Goal: Transaction & Acquisition: Book appointment/travel/reservation

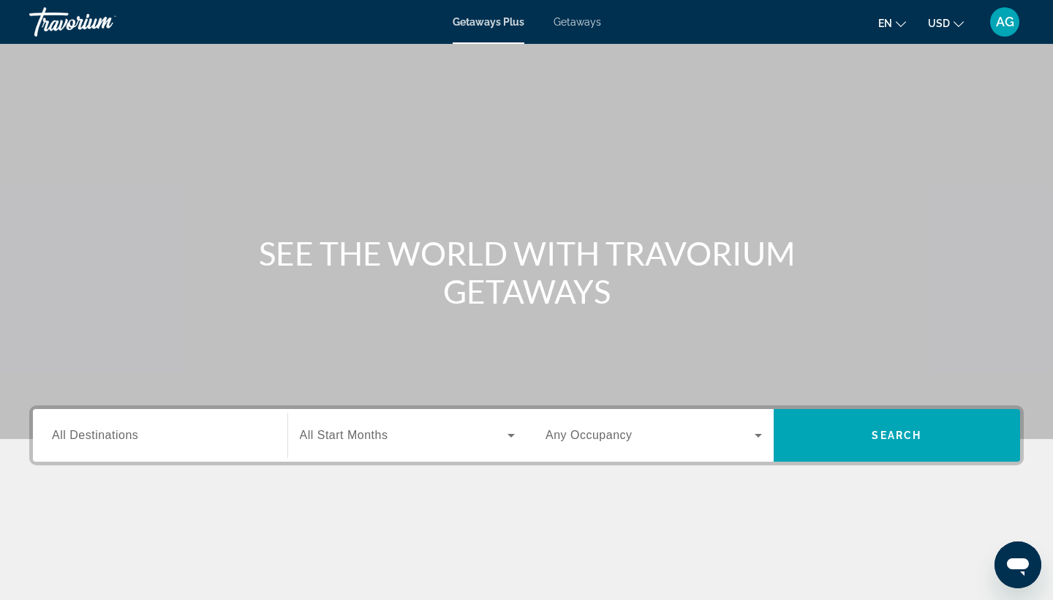
click at [958, 26] on button "USD USD ($) MXN (Mex$) CAD (Can$) GBP (£) EUR (€) AUD (A$) NZD (NZ$) CNY (CN¥)" at bounding box center [946, 22] width 36 height 21
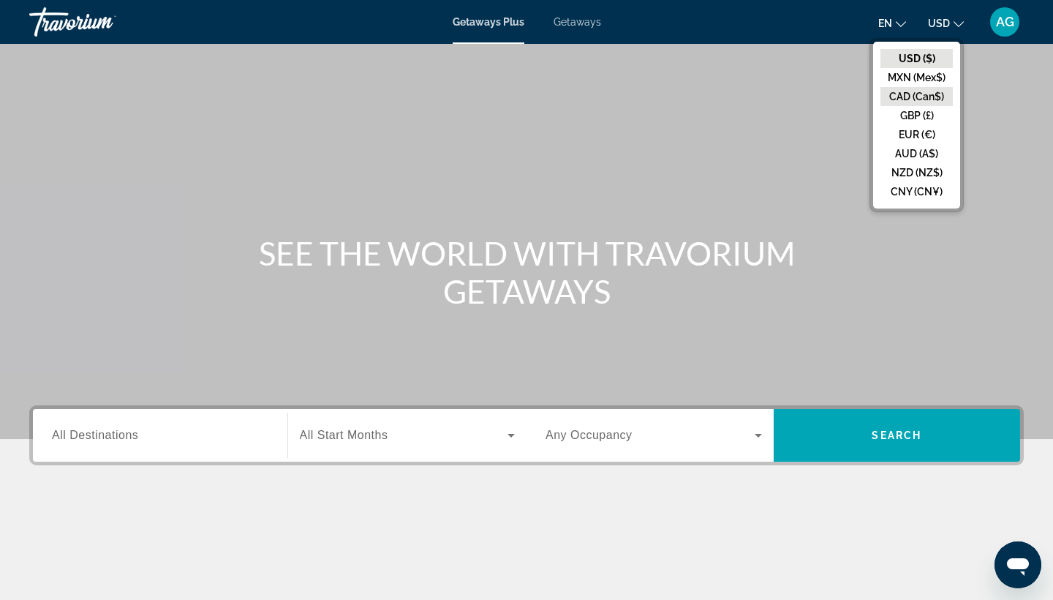
click at [920, 98] on button "CAD (Can$)" at bounding box center [917, 96] width 72 height 19
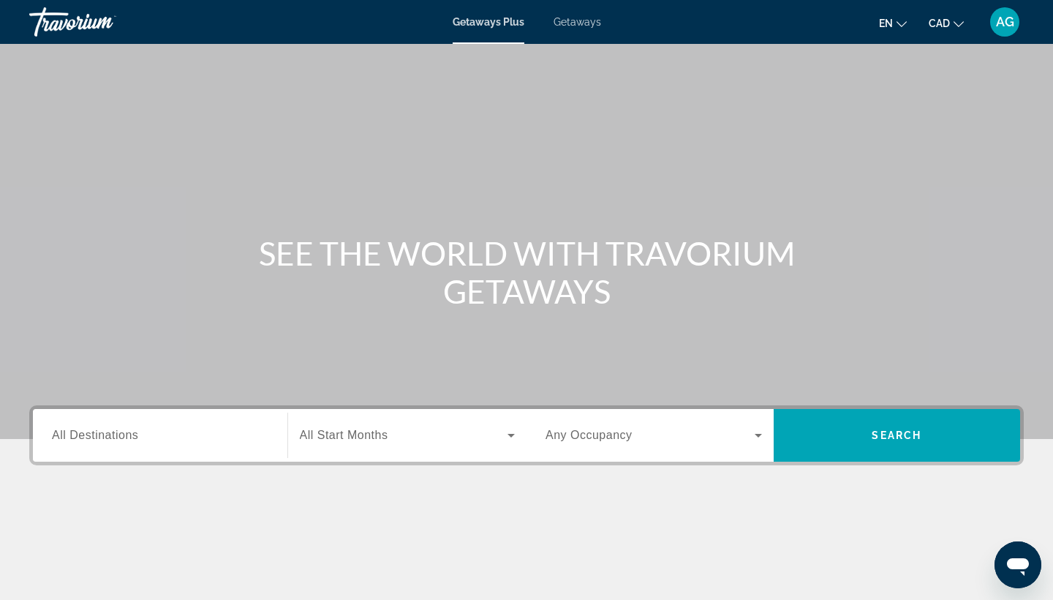
scroll to position [57, 0]
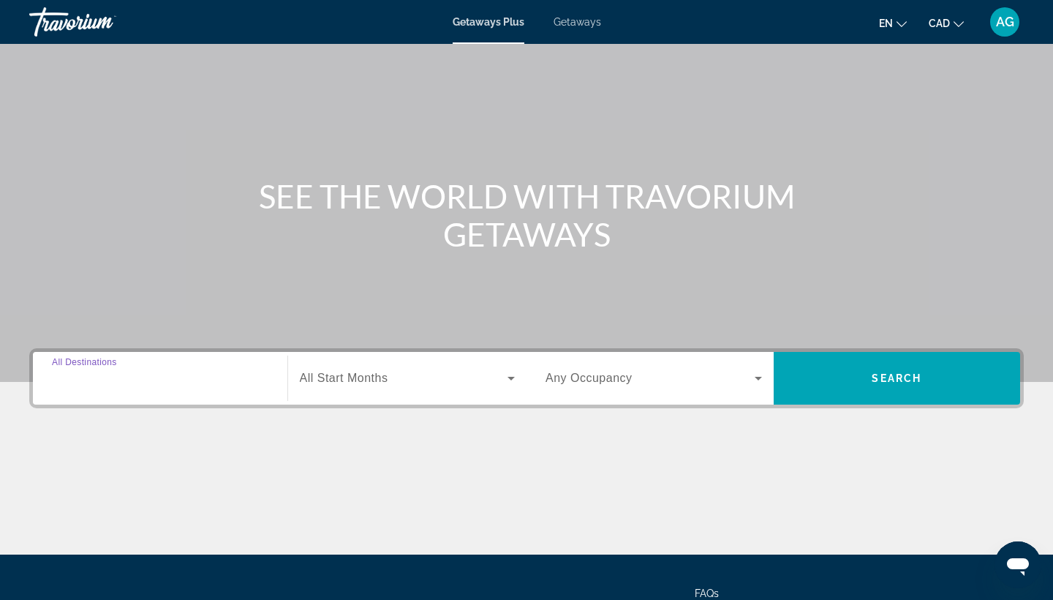
click at [192, 379] on input "Destination All Destinations" at bounding box center [160, 379] width 217 height 18
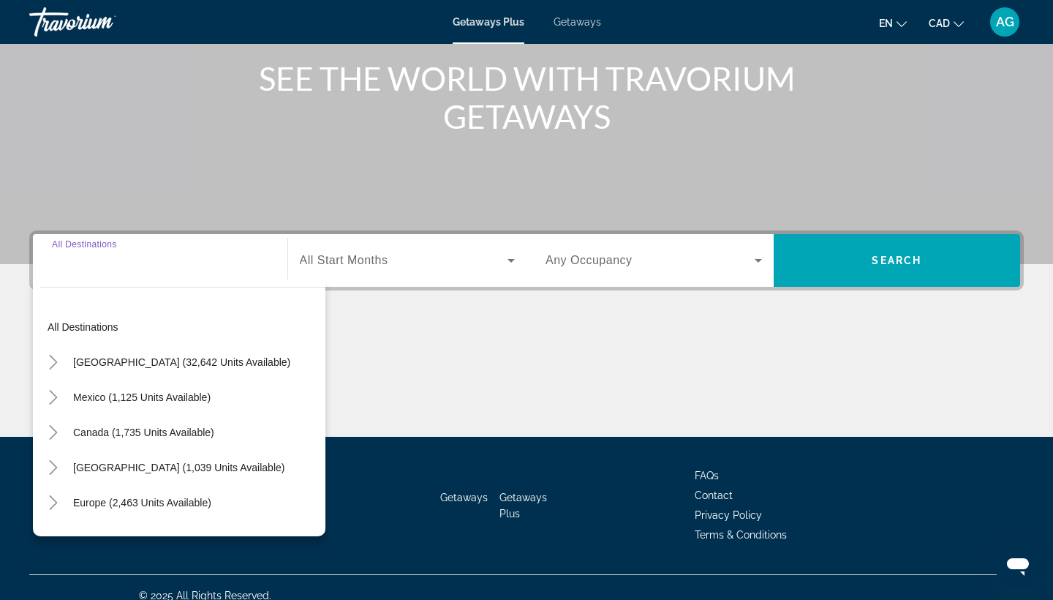
scroll to position [191, 0]
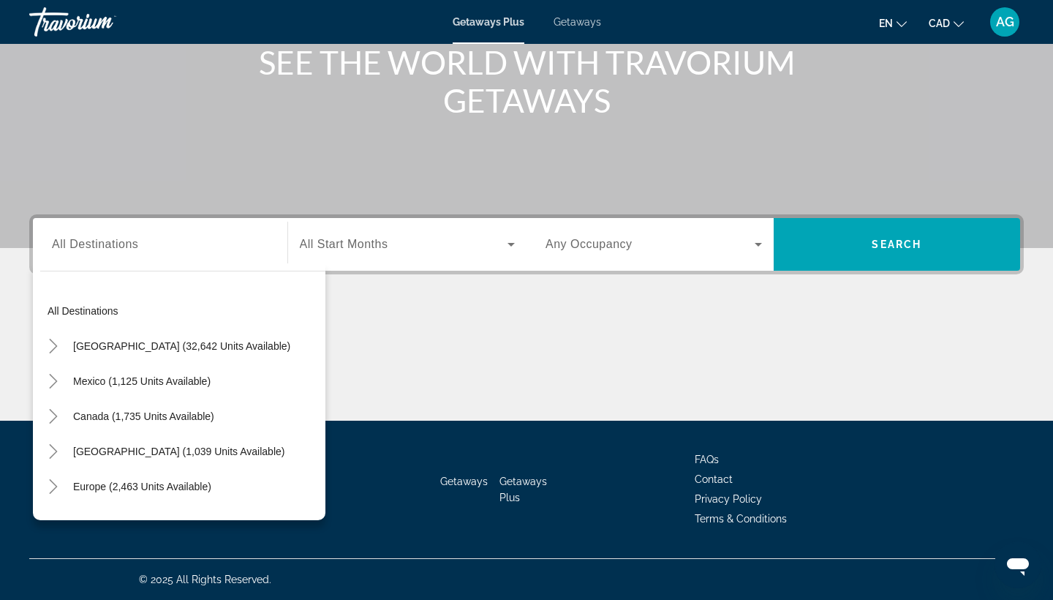
click at [580, 23] on span "Getaways" at bounding box center [578, 22] width 48 height 12
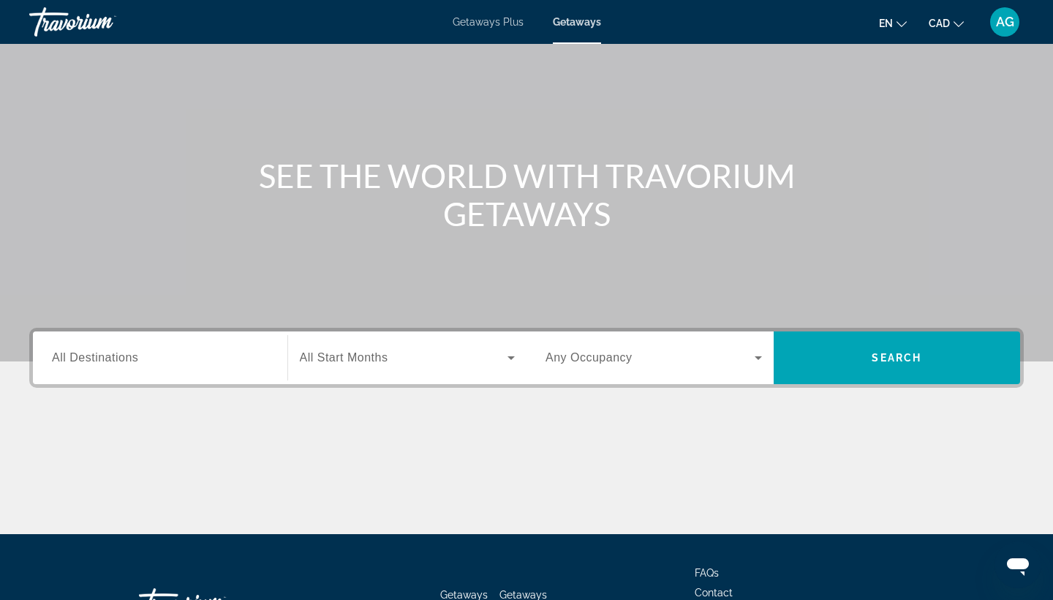
click at [199, 366] on div "Search widget" at bounding box center [160, 358] width 217 height 42
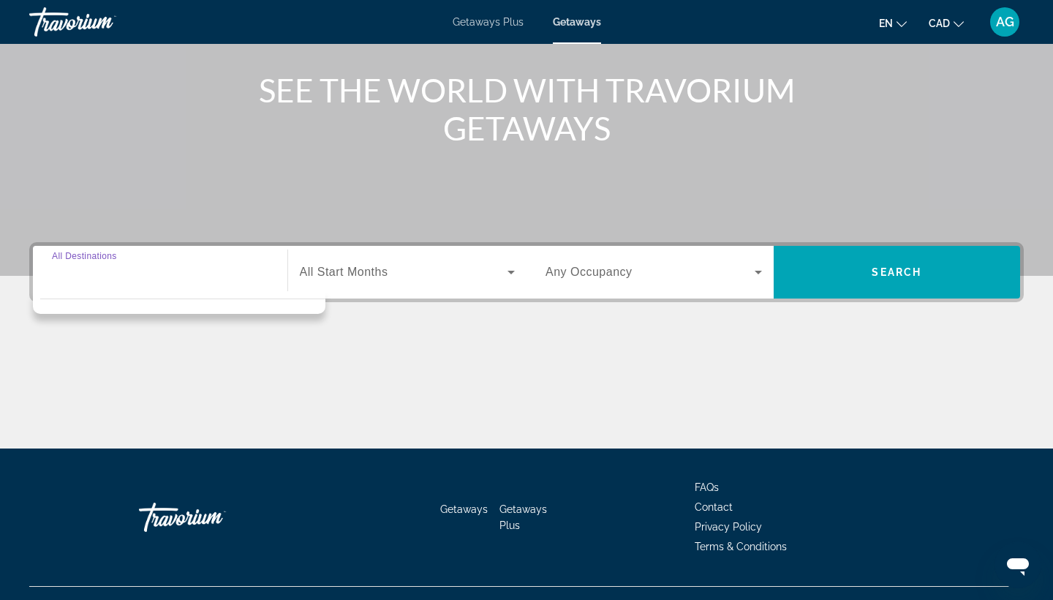
click at [266, 159] on div "Main content" at bounding box center [526, 56] width 1053 height 439
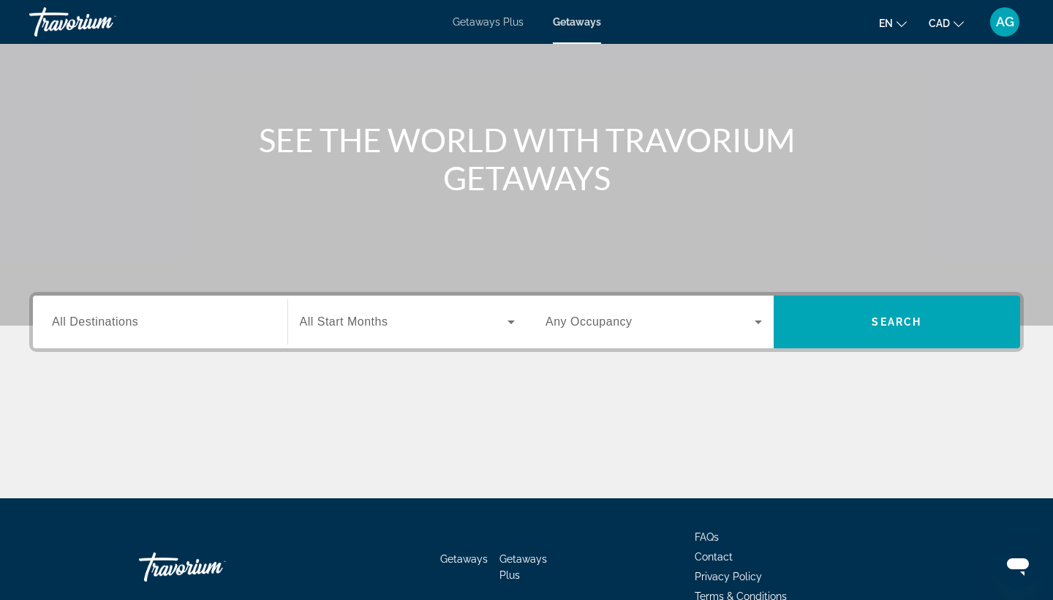
click at [202, 327] on input "Destination All Destinations" at bounding box center [160, 323] width 217 height 18
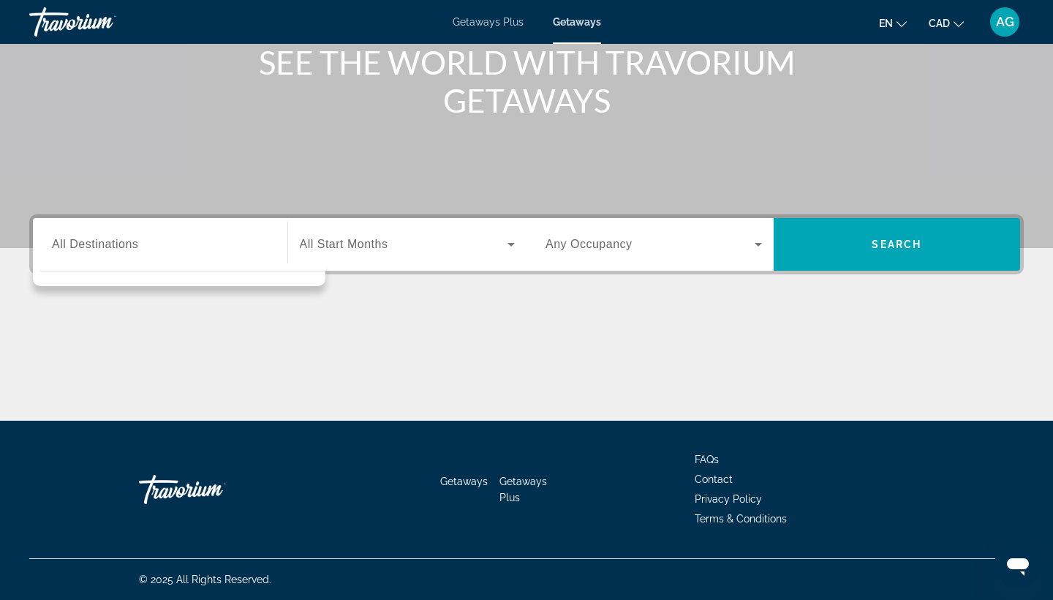
click at [330, 256] on div "Search widget" at bounding box center [408, 244] width 216 height 41
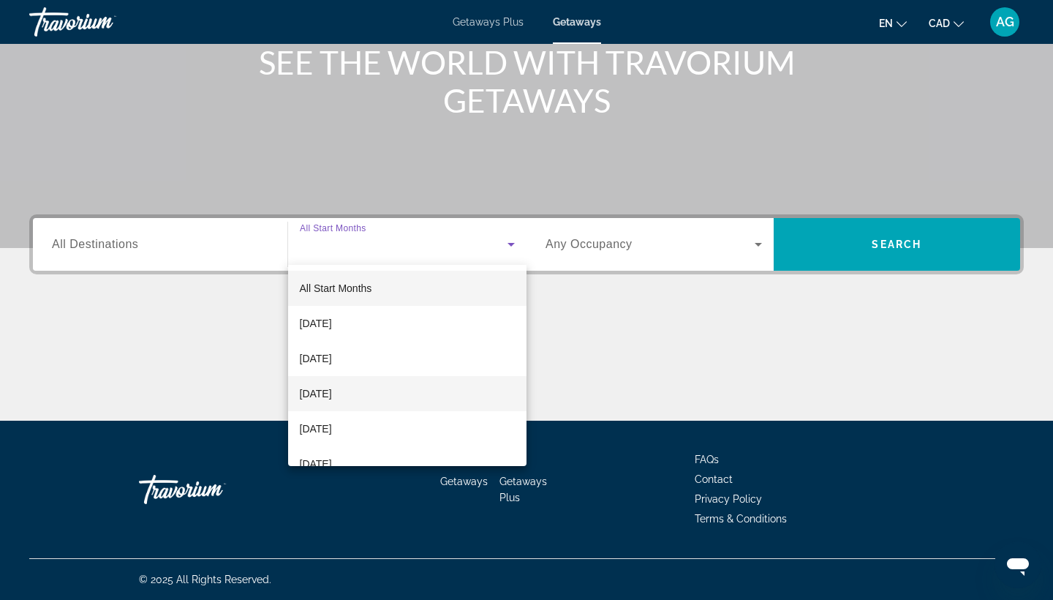
click at [331, 397] on span "[DATE]" at bounding box center [316, 394] width 32 height 18
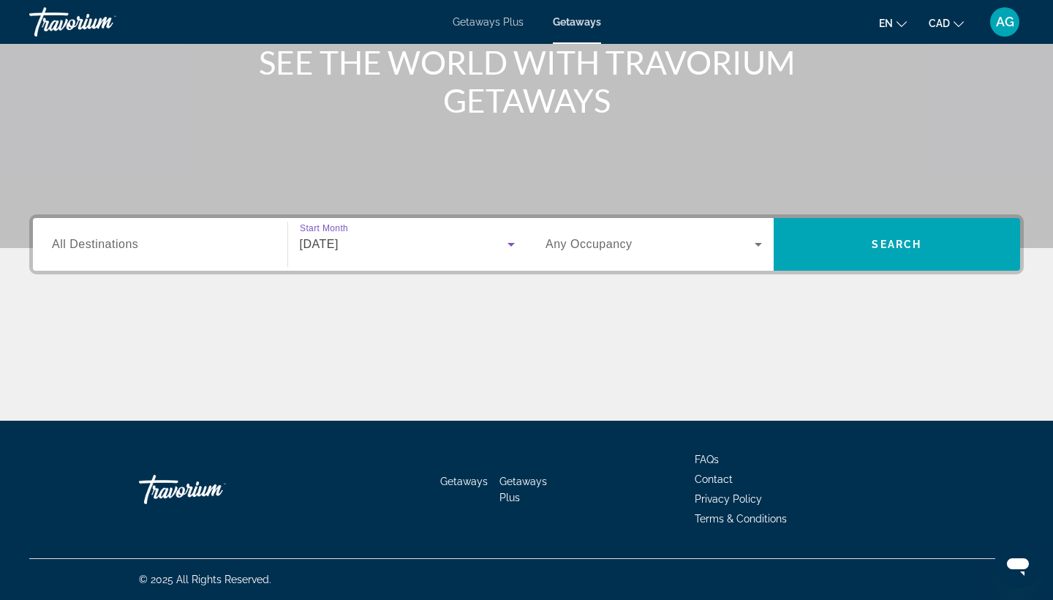
click at [218, 237] on input "Destination All Destinations" at bounding box center [160, 245] width 217 height 18
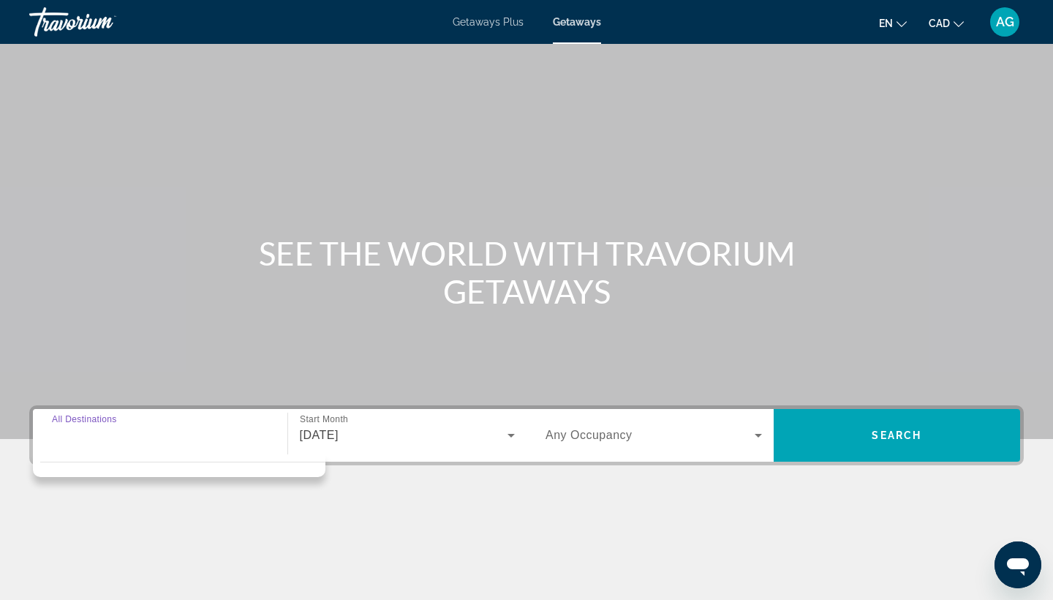
scroll to position [0, 0]
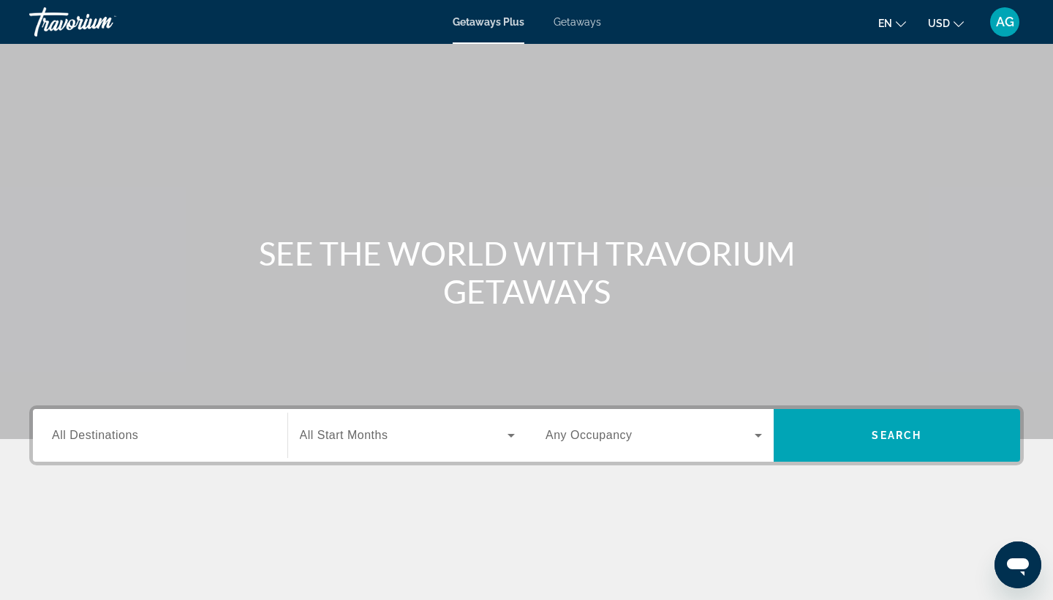
click at [954, 22] on icon "Change currency" at bounding box center [959, 24] width 10 height 10
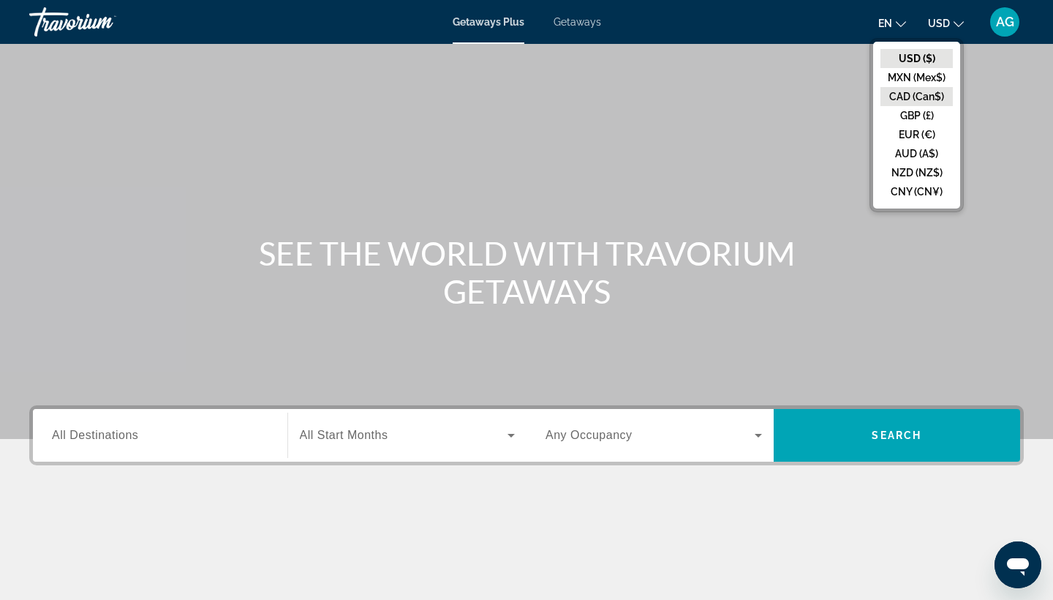
click at [928, 91] on button "CAD (Can$)" at bounding box center [917, 96] width 72 height 19
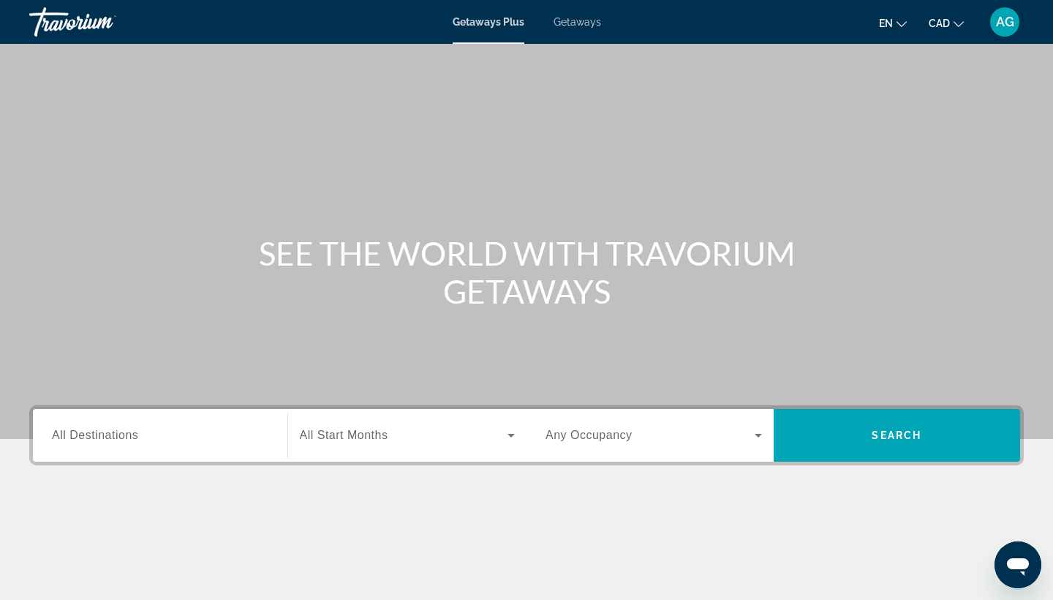
click at [580, 20] on span "Getaways" at bounding box center [578, 22] width 48 height 12
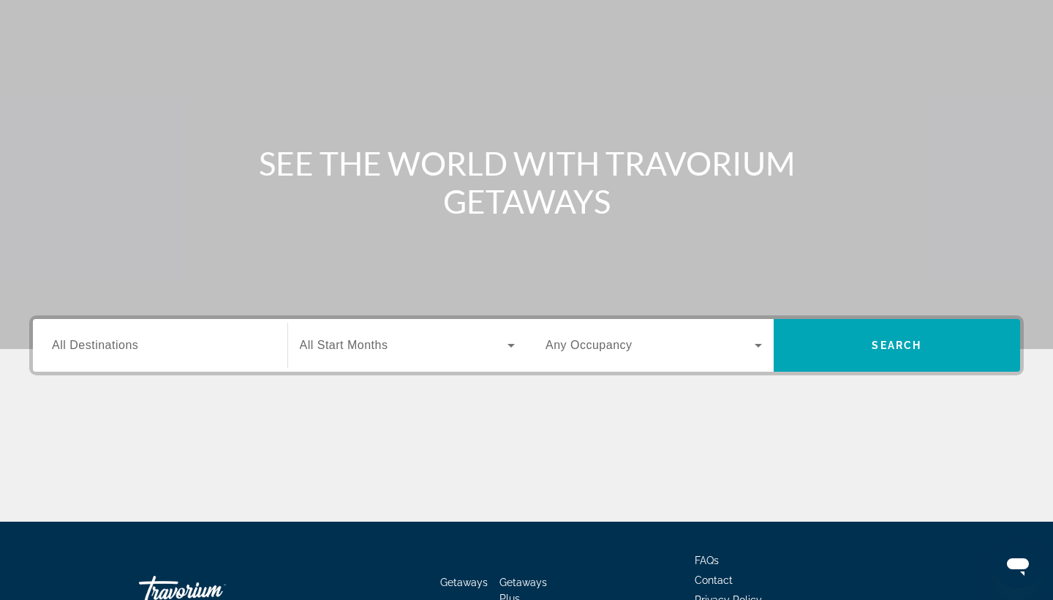
scroll to position [105, 1]
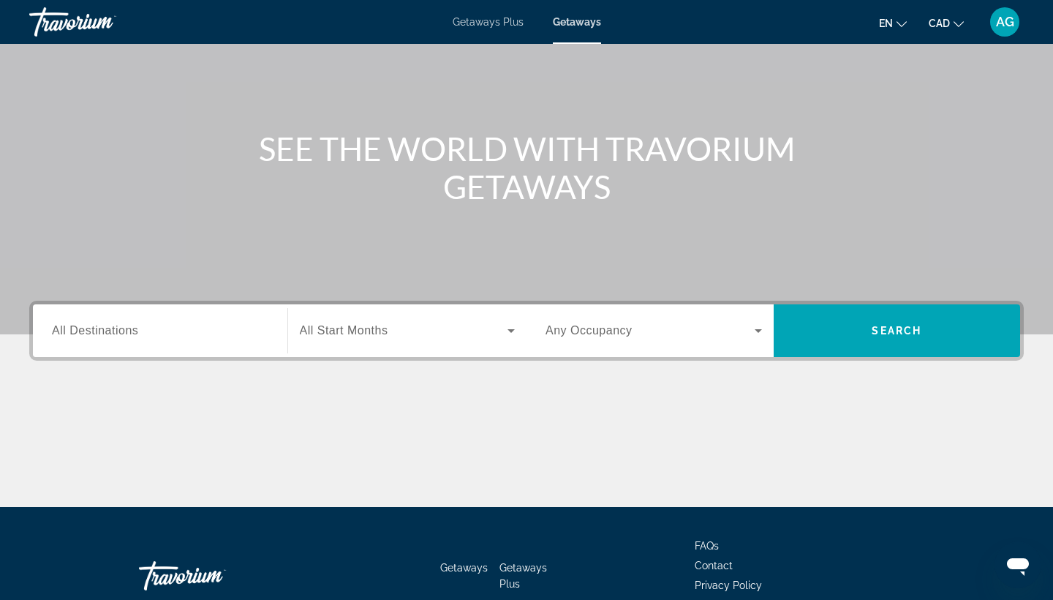
click at [155, 331] on input "Destination All Destinations" at bounding box center [160, 332] width 217 height 18
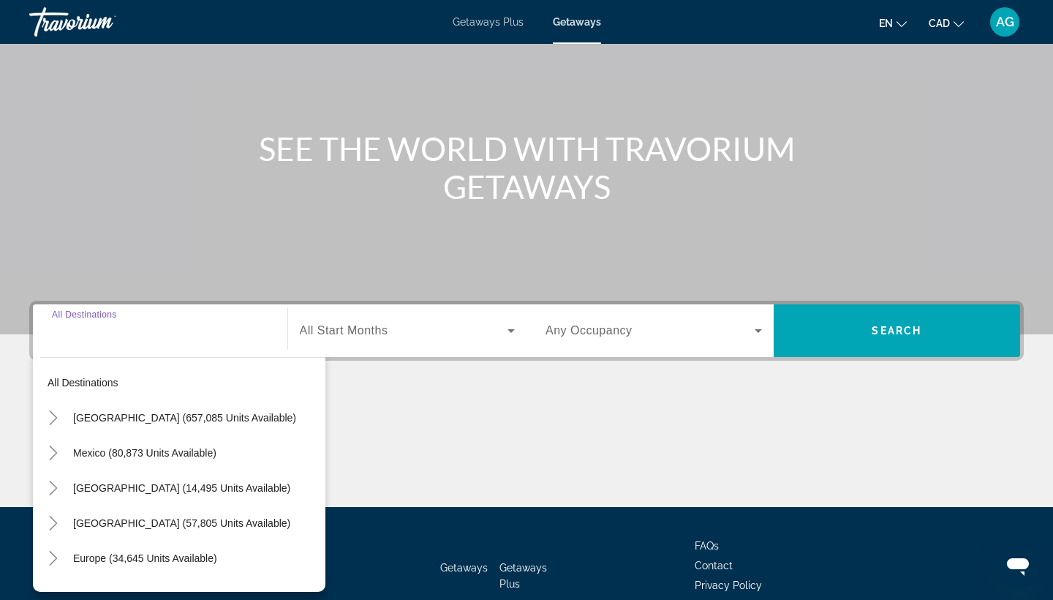
scroll to position [191, 0]
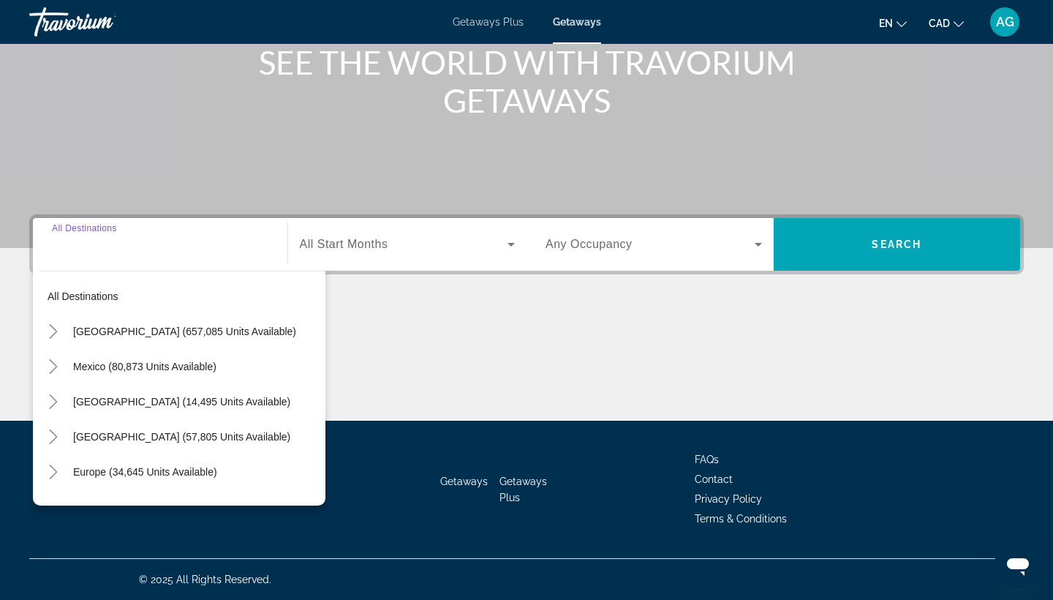
click at [154, 331] on span "[GEOGRAPHIC_DATA] (657,085 units available)" at bounding box center [184, 332] width 223 height 12
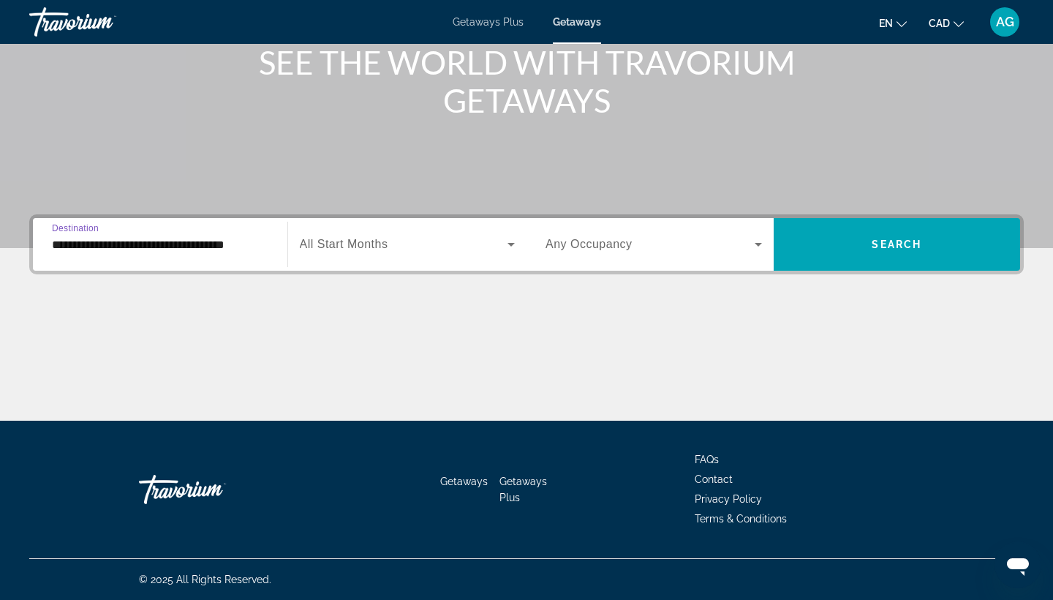
click at [364, 247] on span "All Start Months" at bounding box center [344, 244] width 89 height 12
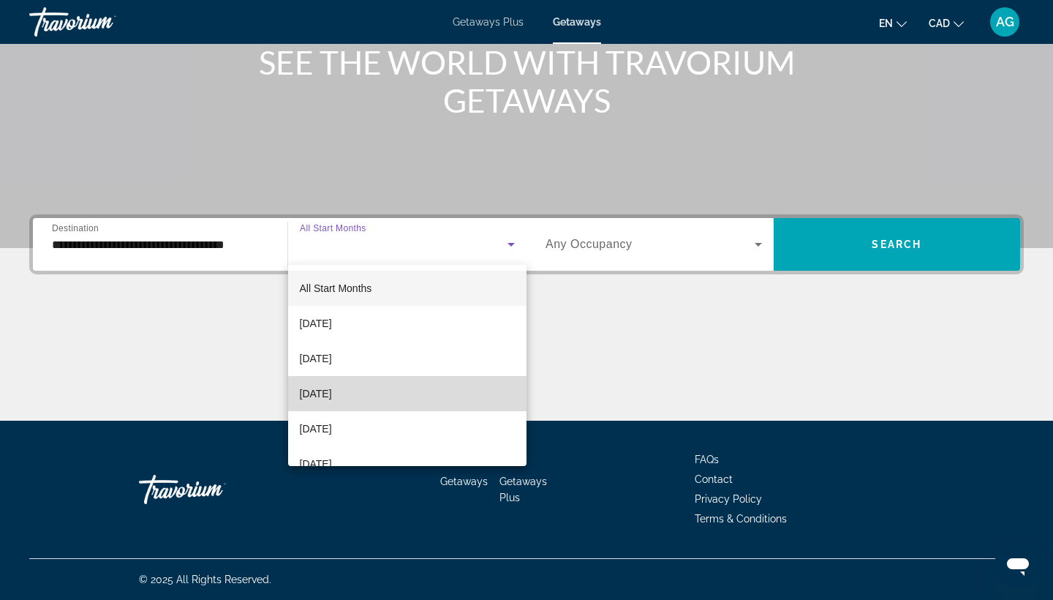
click at [350, 383] on mat-option "[DATE]" at bounding box center [407, 393] width 239 height 35
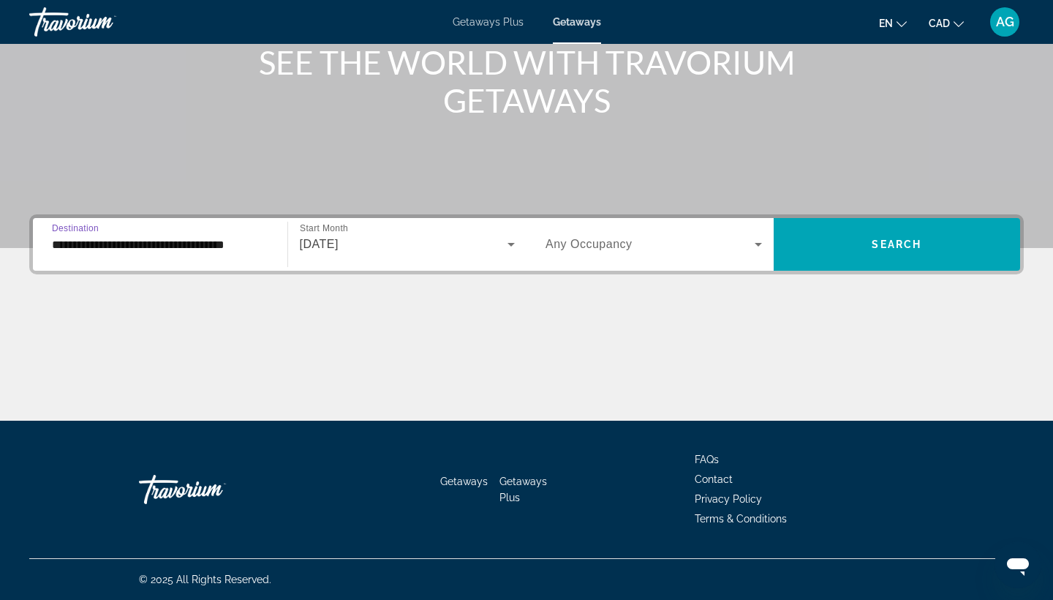
click at [188, 241] on input "**********" at bounding box center [160, 245] width 217 height 18
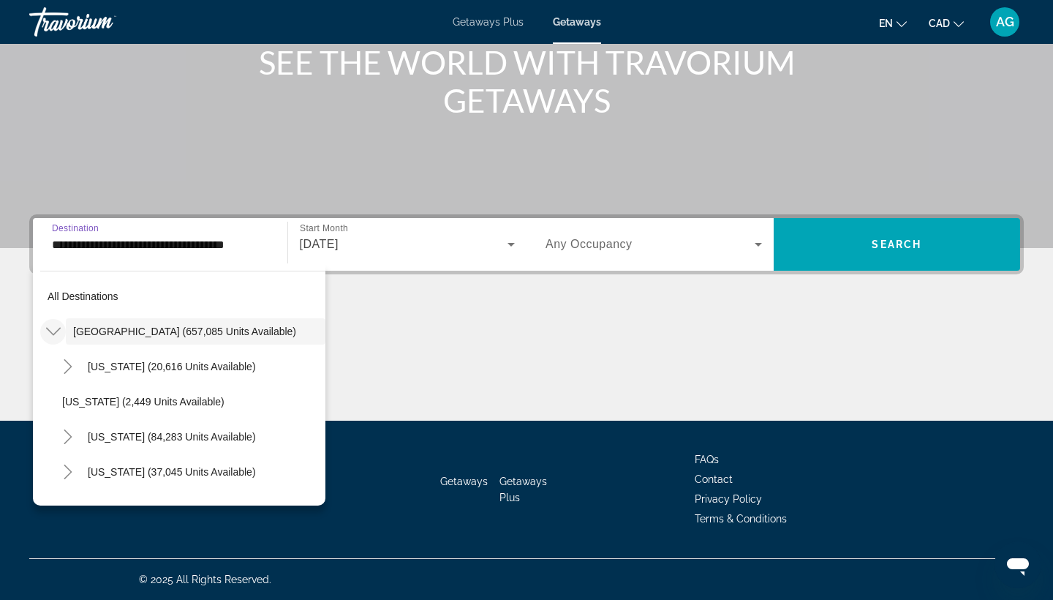
scroll to position [0, 0]
click at [50, 335] on icon "Toggle United States (657,085 units available)" at bounding box center [53, 331] width 15 height 15
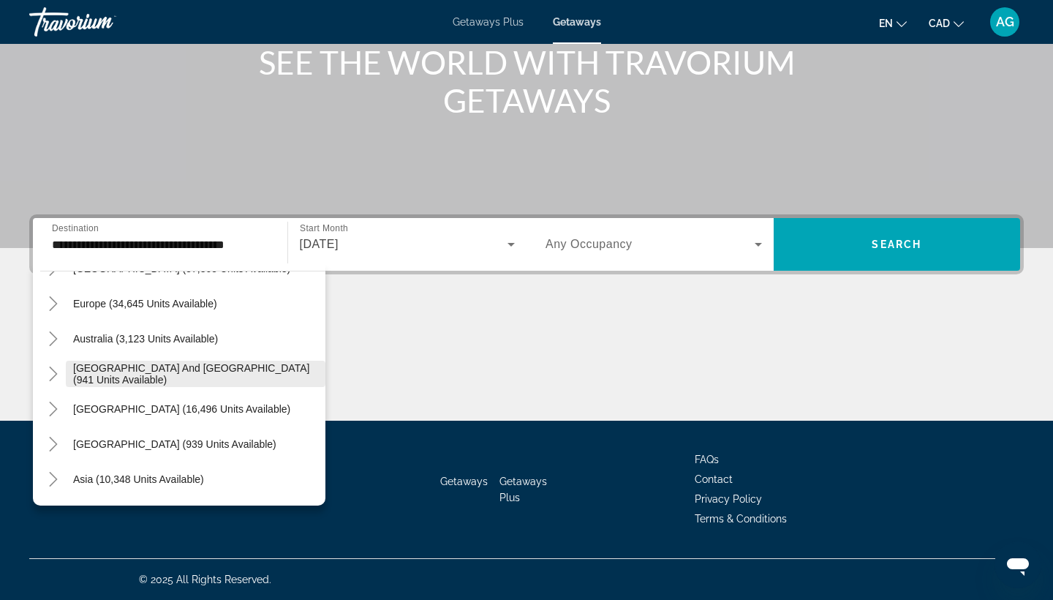
scroll to position [141, 0]
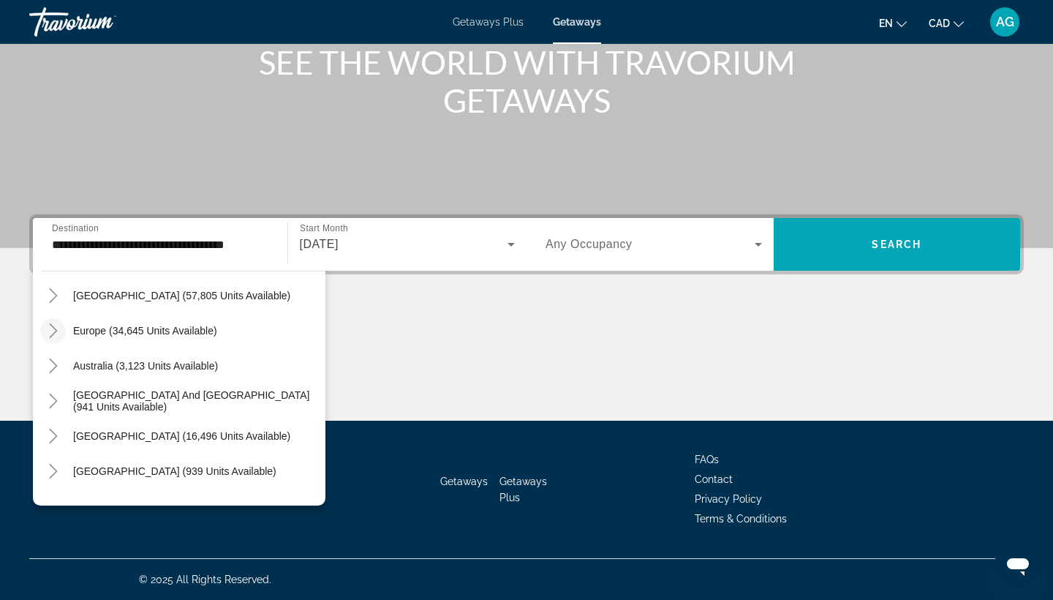
click at [46, 328] on icon "Toggle Europe (34,645 units available)" at bounding box center [53, 330] width 15 height 15
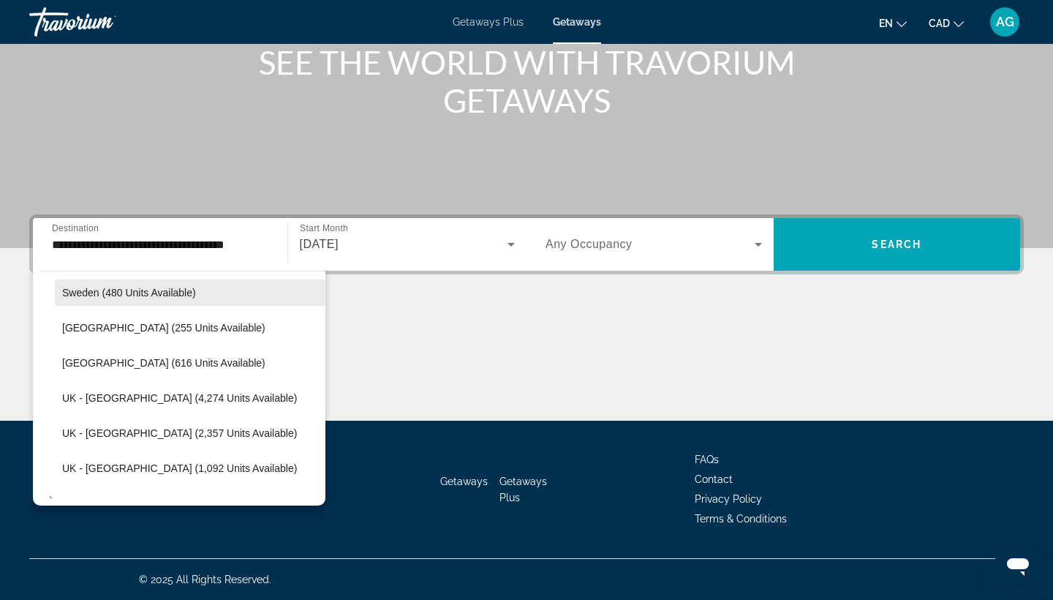
scroll to position [885, 0]
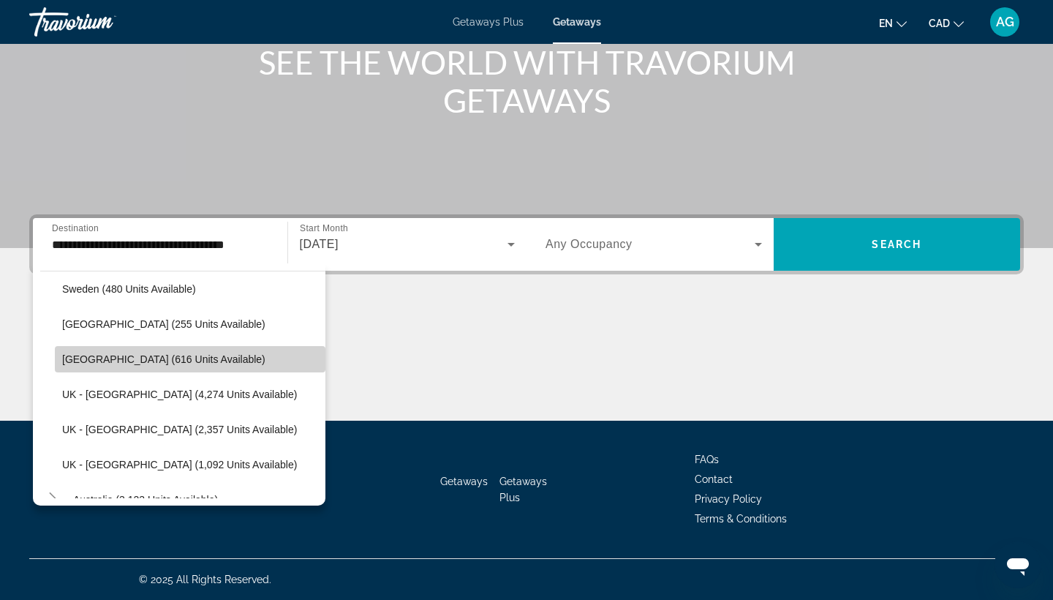
click at [175, 361] on span "[GEOGRAPHIC_DATA] (616 units available)" at bounding box center [163, 359] width 203 height 12
type input "**********"
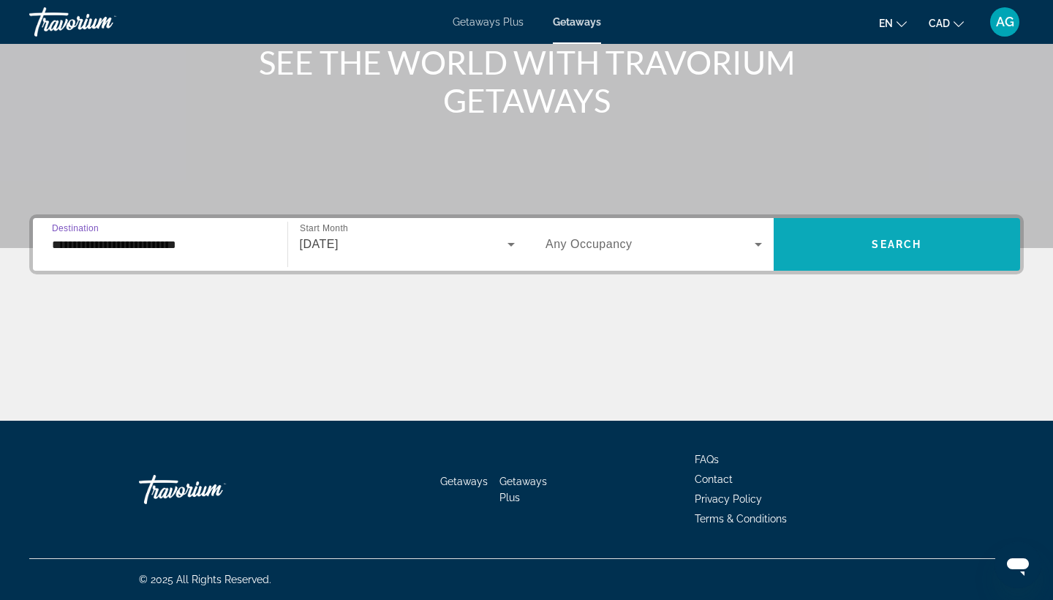
click at [879, 241] on span "Search" at bounding box center [897, 244] width 50 height 12
